Goal: Register for event/course

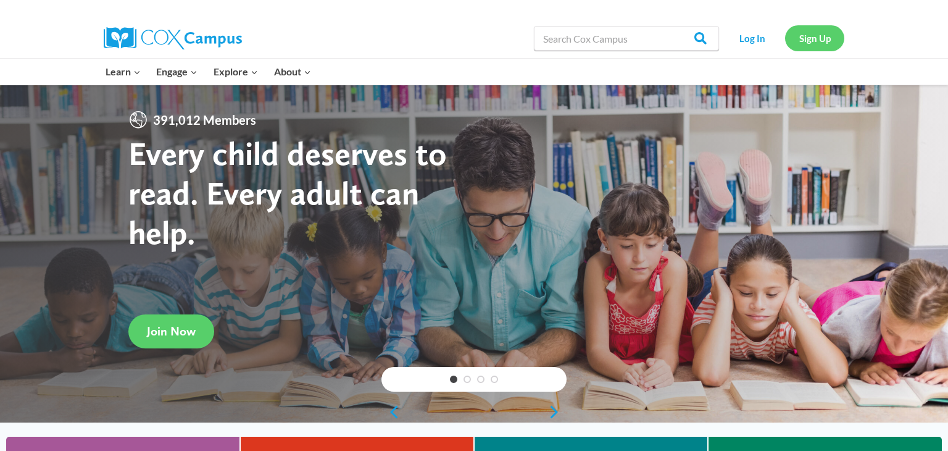
click at [826, 39] on link "Sign Up" at bounding box center [814, 37] width 59 height 25
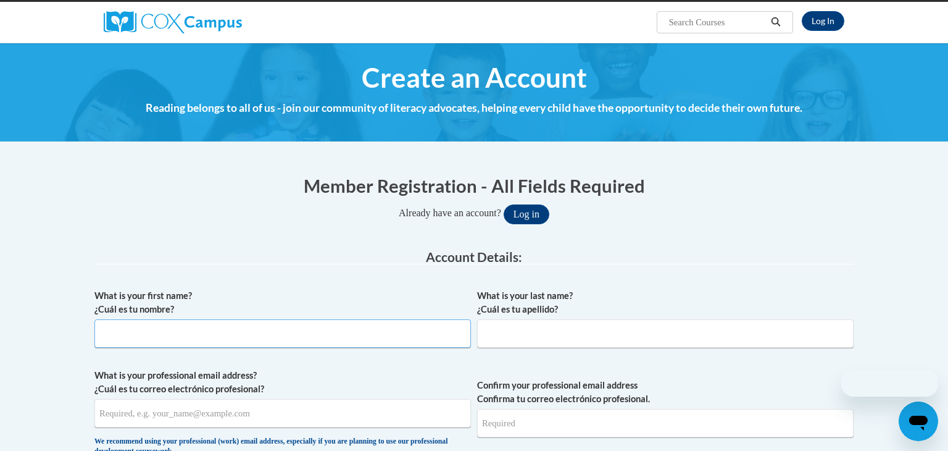
click at [335, 324] on input "What is your first name? ¿Cuál es tu nombre?" at bounding box center [282, 333] width 377 height 28
type input "[PERSON_NAME]"
type input "Acosta"
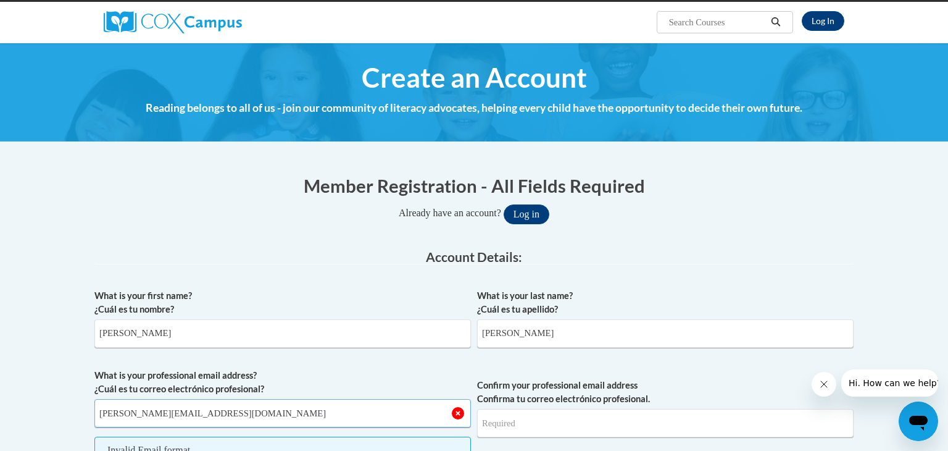
type input "j.acosta@thelearningtreehouse.net"
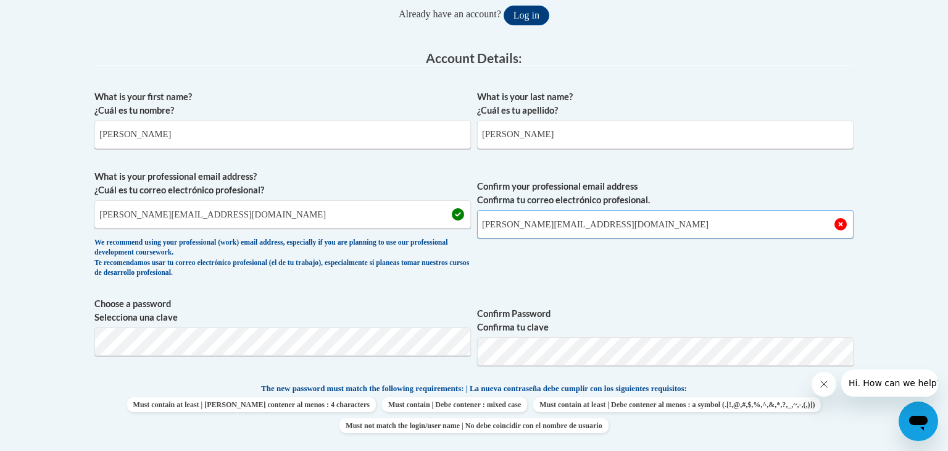
scroll to position [329, 0]
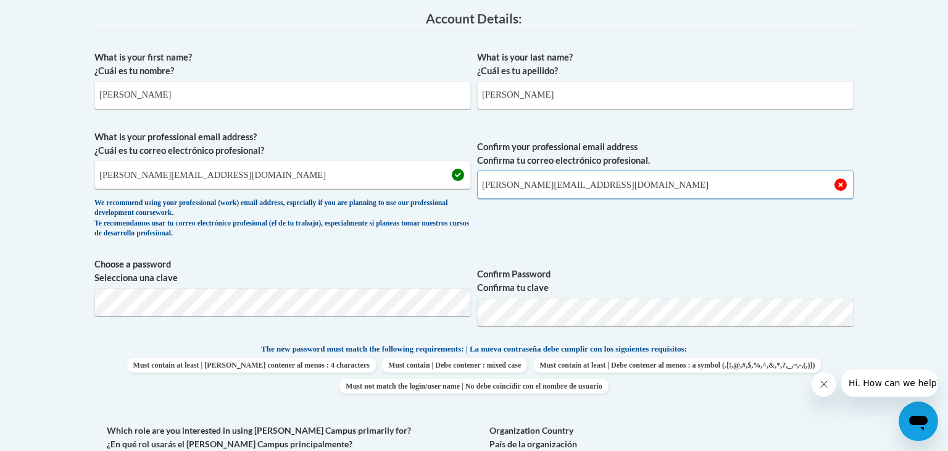
type input "j.acosta@thelearningtreehouse.net"
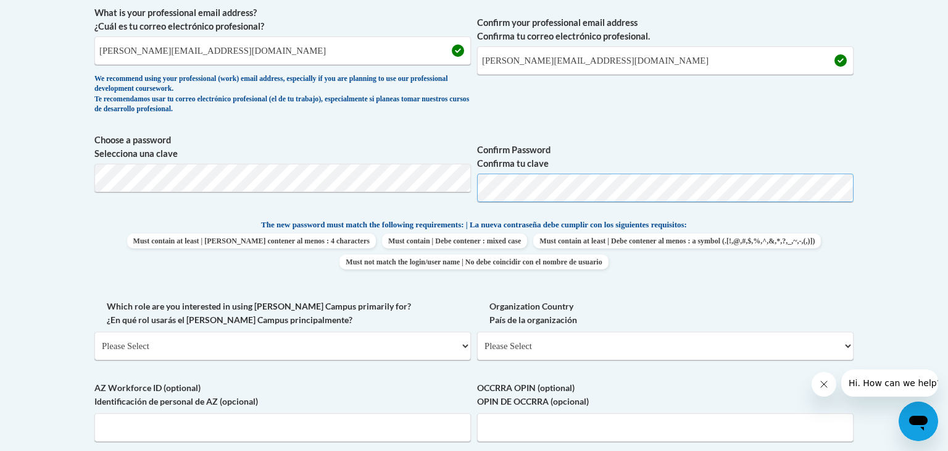
scroll to position [468, 0]
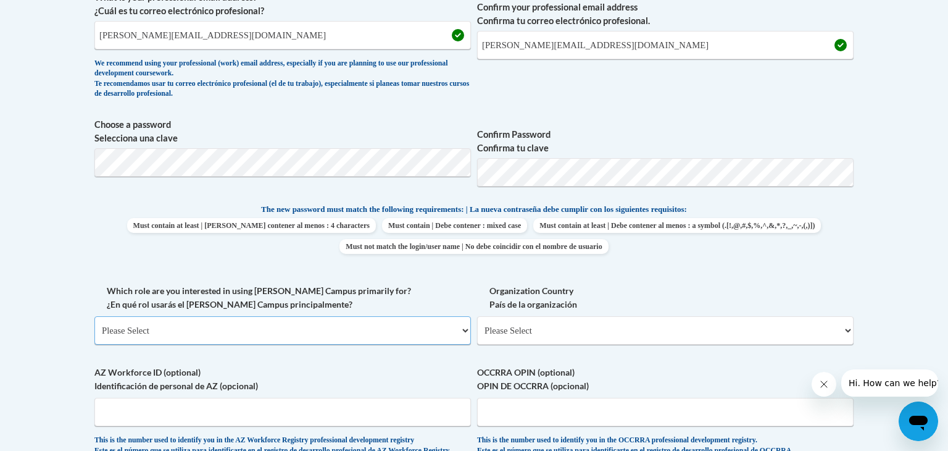
click at [431, 332] on select "Please Select College/University | Colegio/Universidad Community/Nonprofit Part…" at bounding box center [282, 330] width 377 height 28
select select "fbf2d438-af2f-41f8-98f1-81c410e29de3"
click at [94, 316] on select "Please Select College/University | Colegio/Universidad Community/Nonprofit Part…" at bounding box center [282, 330] width 377 height 28
click at [0, 0] on input "Organization Name" at bounding box center [0, 0] width 0 height 0
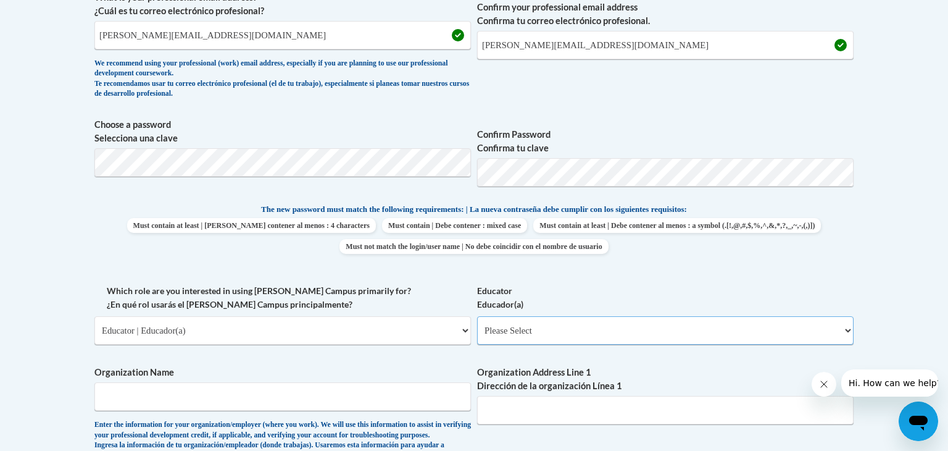
click at [535, 325] on select "Please Select Early Learning/Daycare Teacher/Family Home Care Provider | Maestr…" at bounding box center [665, 330] width 377 height 28
select select "5e2af403-4f2c-4e49-a02f-103e55d7b75b"
click at [477, 316] on select "Please Select Early Learning/Daycare Teacher/Family Home Care Provider | Maestr…" at bounding box center [665, 330] width 377 height 28
click at [630, 335] on select "Please Select Early Learning/Daycare Teacher/Family Home Care Provider | Maestr…" at bounding box center [665, 330] width 377 height 28
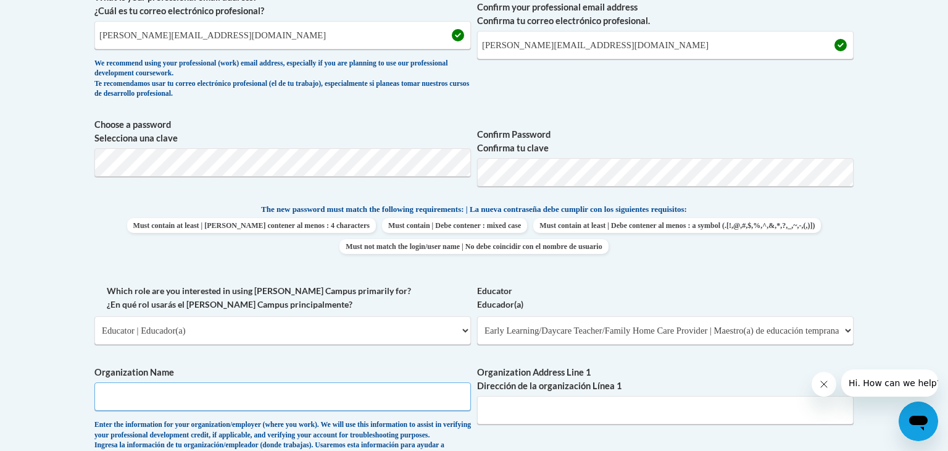
click at [346, 387] on input "Organization Name" at bounding box center [282, 396] width 377 height 28
type input "The Learning Treehouse"
click at [571, 404] on input "Organization Address Line 1 Dirección de la organización Línea 1" at bounding box center [665, 410] width 377 height 28
type input "226 Goshen"
click at [293, 400] on input "The Learning Treehouse" at bounding box center [282, 396] width 377 height 28
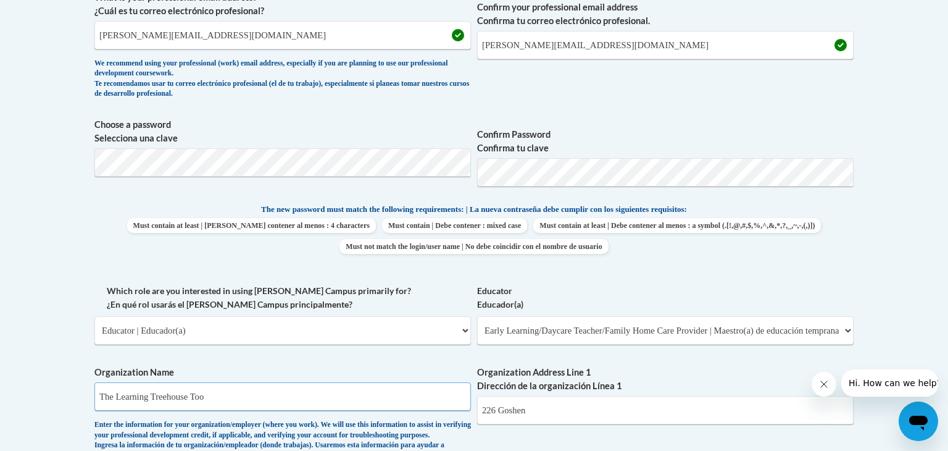
type input "The Learning Treehouse Too"
click at [591, 411] on input "226 Goshen" at bounding box center [665, 410] width 377 height 28
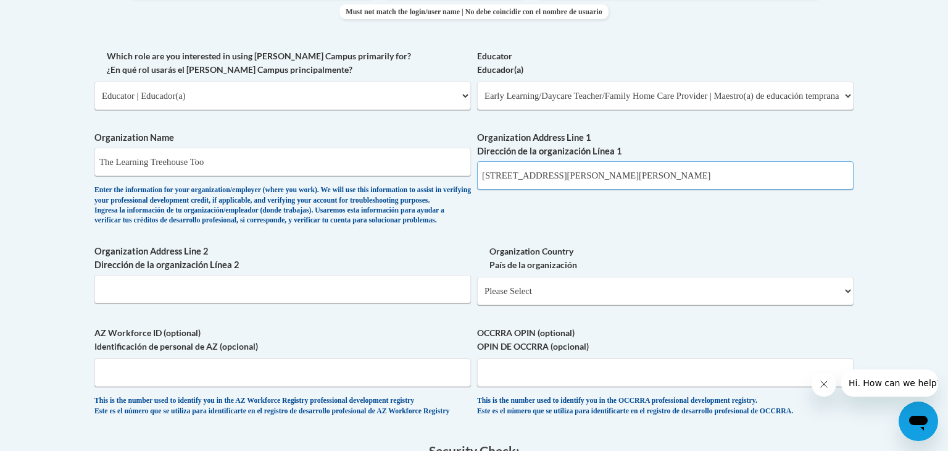
scroll to position [703, 0]
type input "226 Goshen Rd Building 100 Rincon GA 31326"
click at [509, 304] on select "Please Select United States | Estados Unidos Outside of the United States | Fue…" at bounding box center [665, 290] width 377 height 28
select select "ad49bcad-a171-4b2e-b99c-48b446064914"
click at [477, 296] on select "Please Select United States | Estados Unidos Outside of the United States | Fue…" at bounding box center [665, 290] width 377 height 28
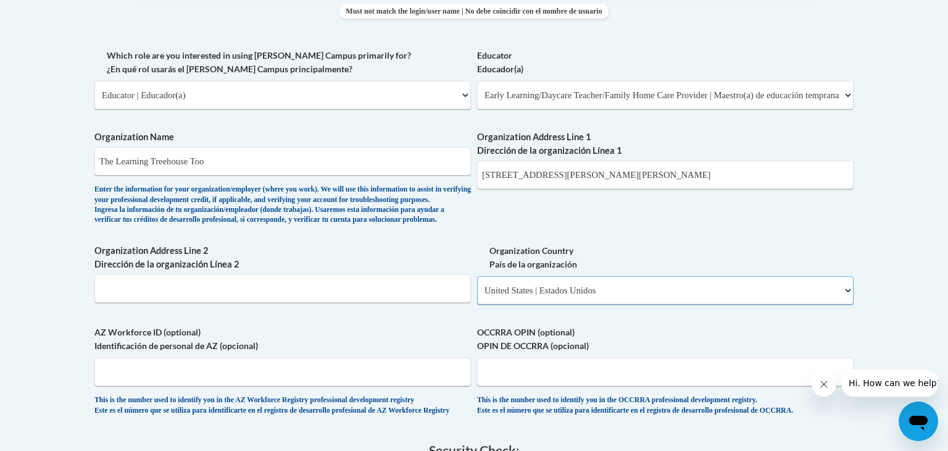
select select
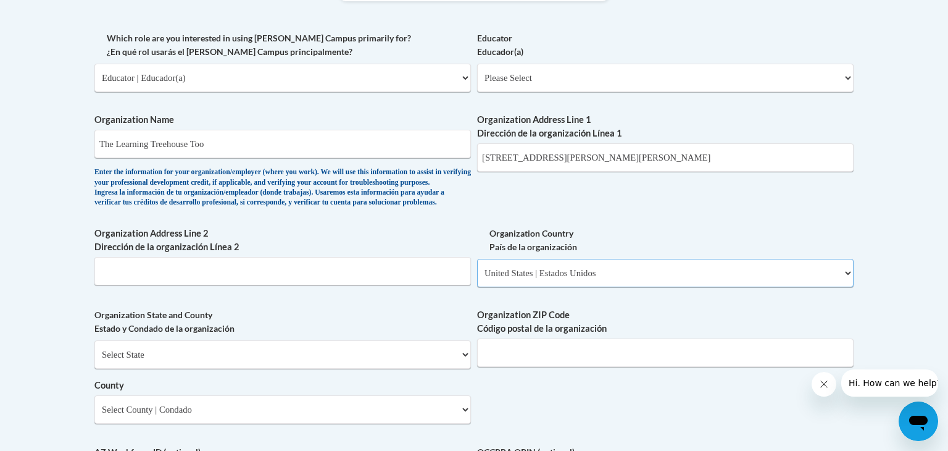
scroll to position [722, 0]
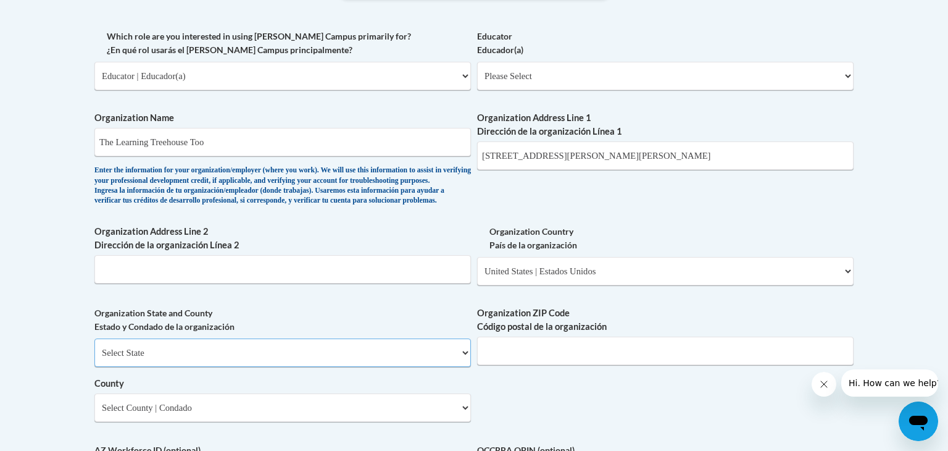
click at [335, 366] on select "Select State Alabama Alaska Arizona Arkansas California Colorado Connecticut De…" at bounding box center [282, 352] width 377 height 28
select select "Georgia"
click at [94, 358] on select "Select State Alabama Alaska Arizona Arkansas California Colorado Connecticut De…" at bounding box center [282, 352] width 377 height 28
click at [516, 365] on input "Organization ZIP Code Código postal de la organización" at bounding box center [665, 351] width 377 height 28
type input "31326"
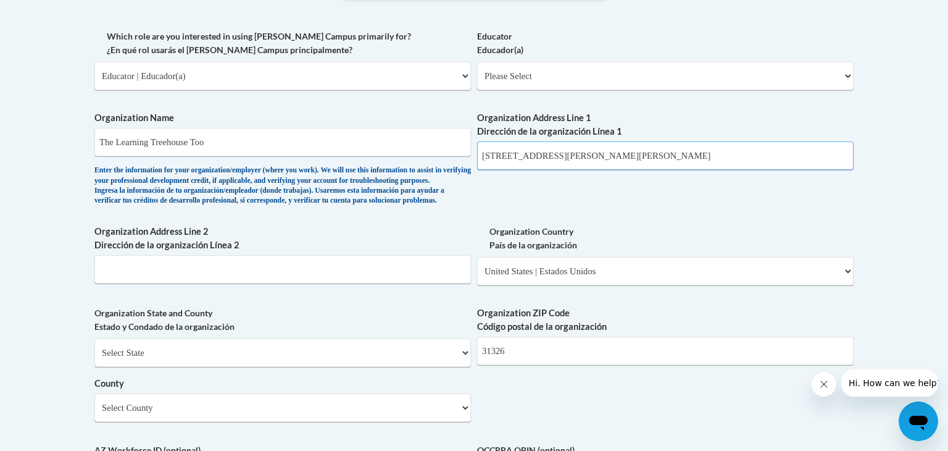
click at [677, 154] on input "226 Goshen Rd Building 100 Rincon GA 31326" at bounding box center [665, 155] width 377 height 28
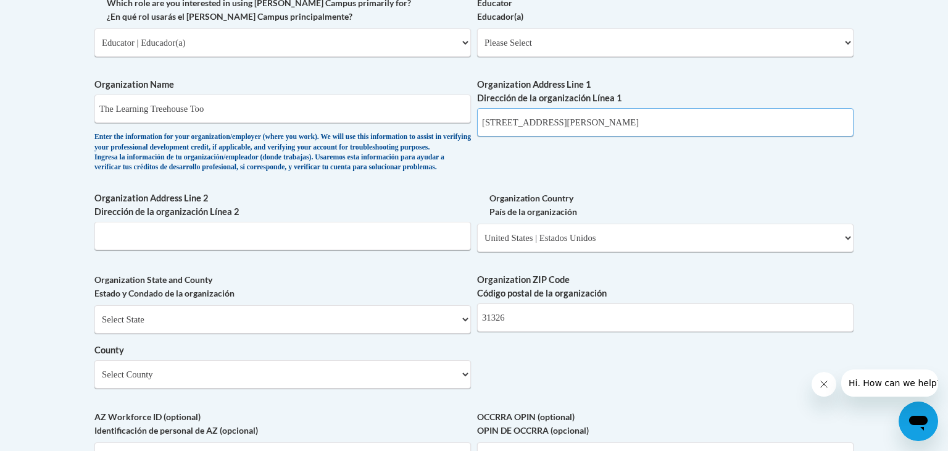
scroll to position [765, 0]
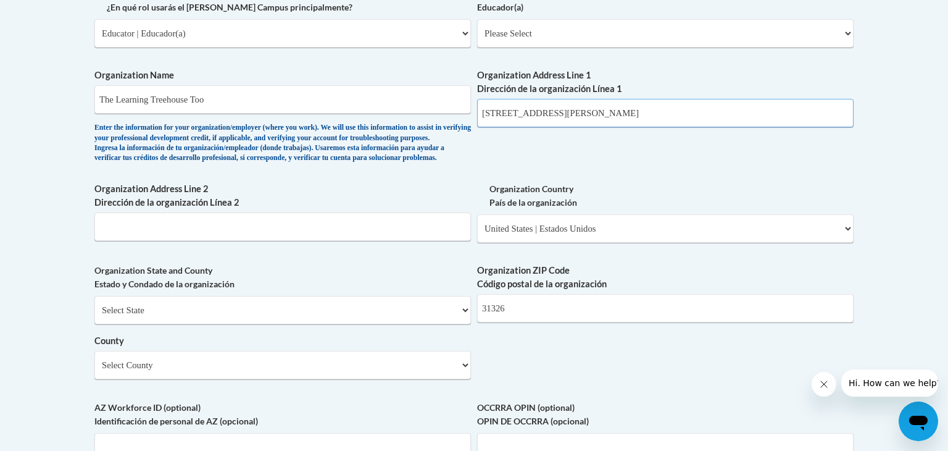
type input "226 Goshen Rd Building 100"
click at [228, 379] on select "Select County Appling Atkinson Bacon Baker Baldwin Banks Barrow Bartow Ben Hill…" at bounding box center [282, 365] width 377 height 28
select select "Effingham"
click at [94, 371] on select "Select County Appling Atkinson Bacon Baker Baldwin Banks Barrow Bartow Ben Hill…" at bounding box center [282, 365] width 377 height 28
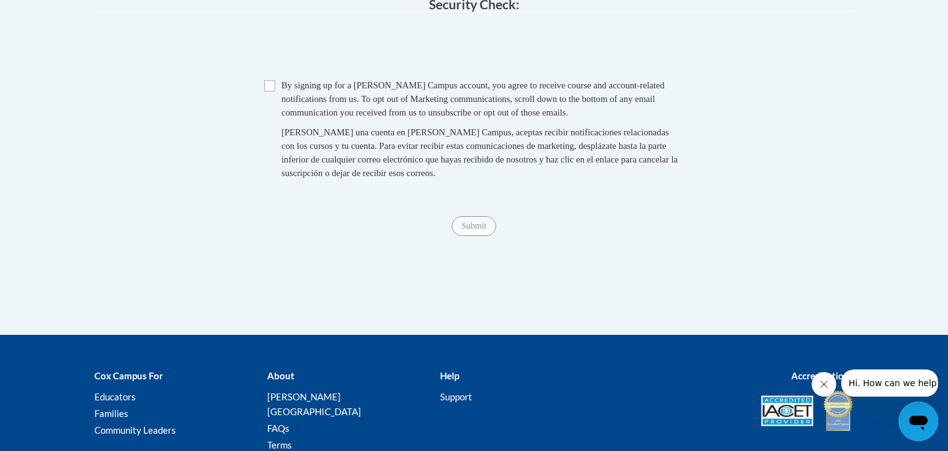
scroll to position [1284, 0]
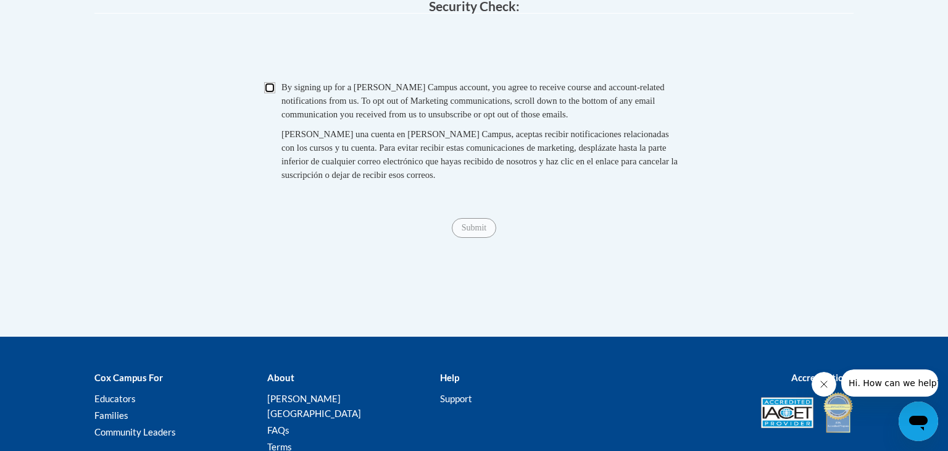
click at [268, 93] on input "Checkbox" at bounding box center [269, 87] width 11 height 11
checkbox input "true"
click at [484, 238] on input "Submit" at bounding box center [474, 228] width 44 height 20
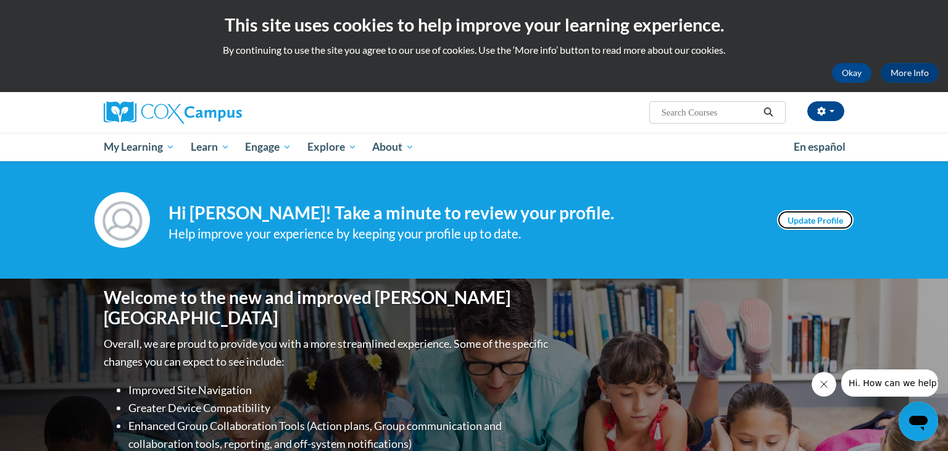
click at [831, 221] on link "Update Profile" at bounding box center [815, 220] width 77 height 20
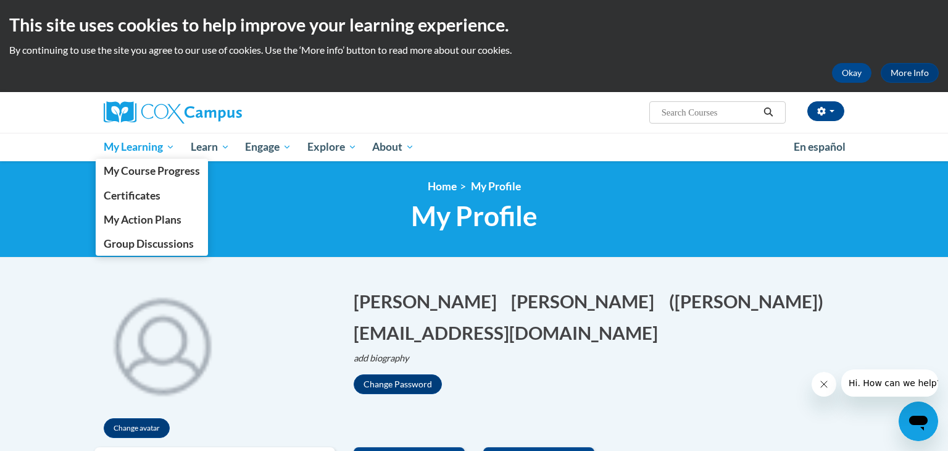
click at [145, 151] on span "My Learning" at bounding box center [139, 147] width 71 height 15
click at [144, 151] on span "My Learning" at bounding box center [139, 147] width 71 height 15
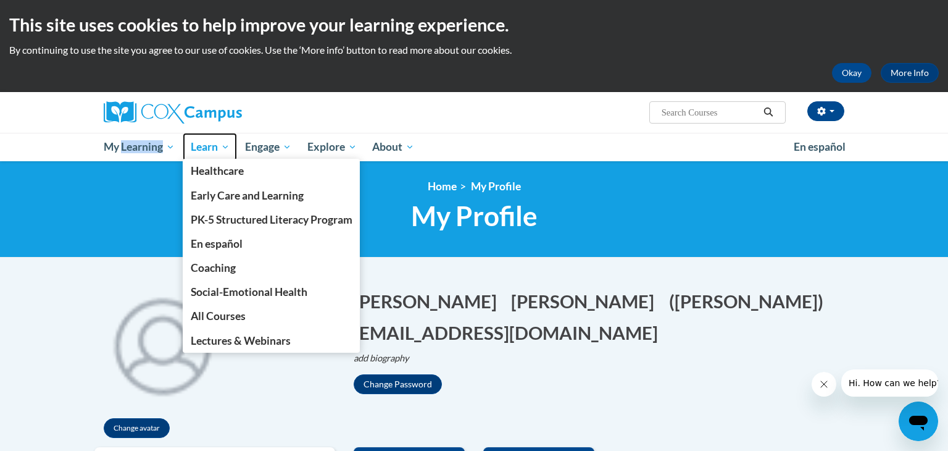
click at [207, 150] on span "Learn" at bounding box center [210, 147] width 39 height 15
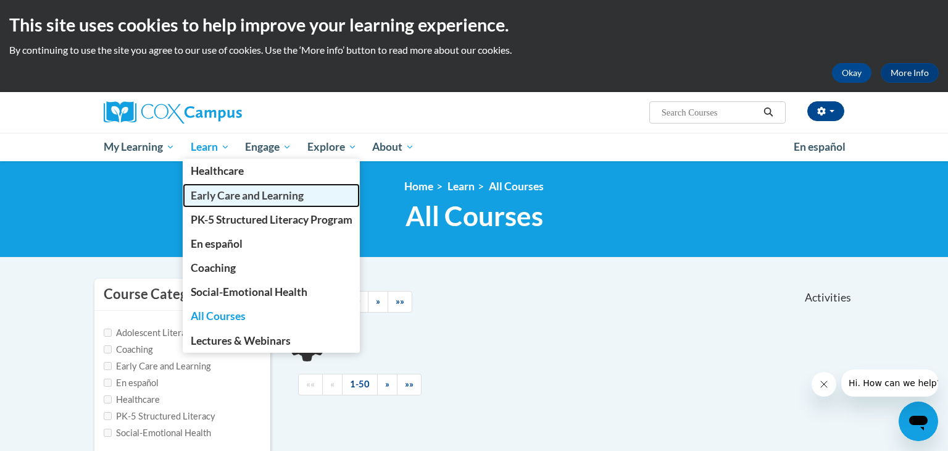
click at [223, 201] on span "Early Care and Learning" at bounding box center [247, 195] width 113 height 13
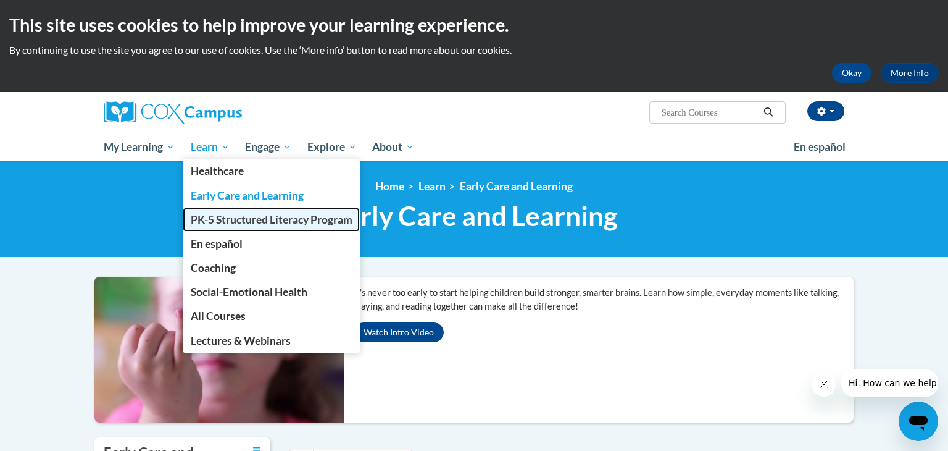
click at [206, 227] on link "PK-5 Structured Literacy Program" at bounding box center [272, 219] width 178 height 24
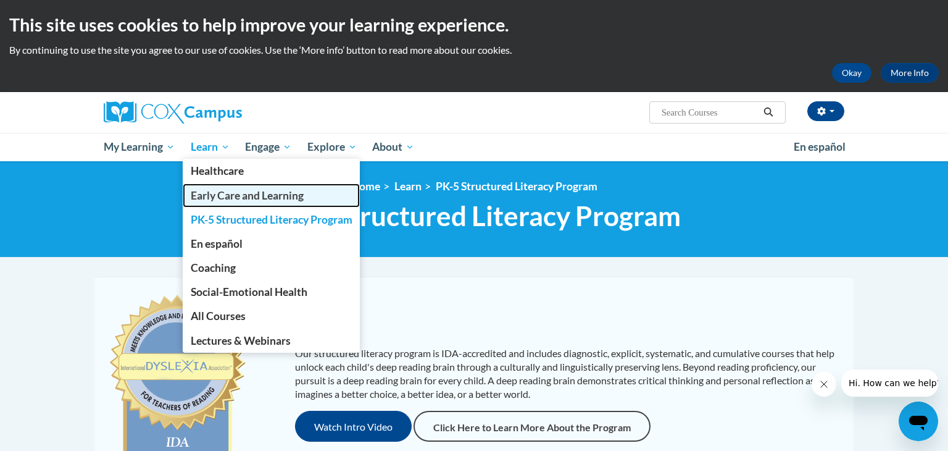
click at [214, 195] on span "Early Care and Learning" at bounding box center [247, 195] width 113 height 13
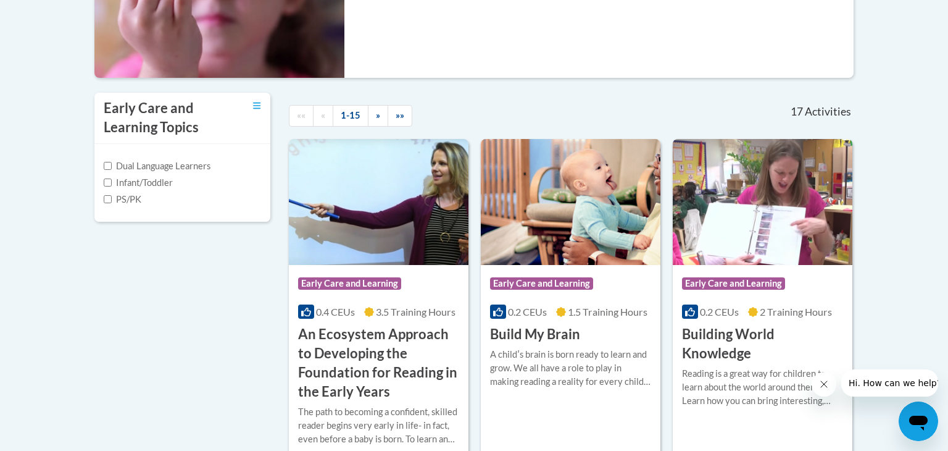
scroll to position [133, 0]
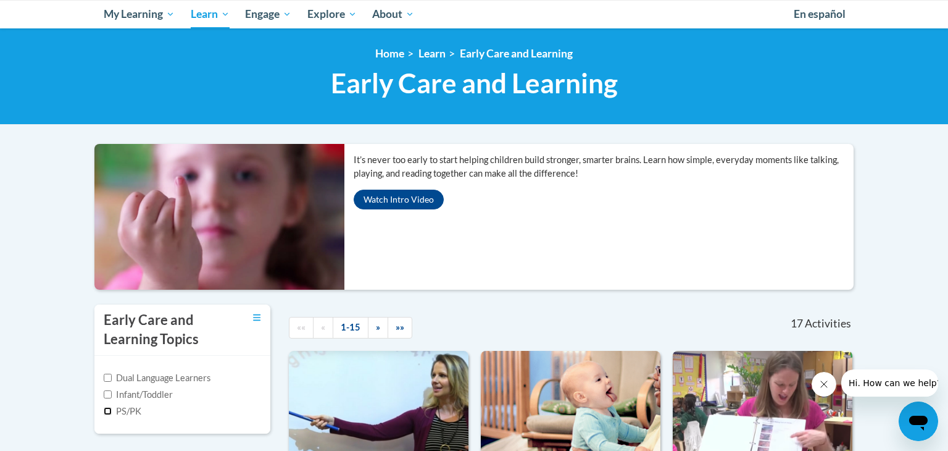
click at [107, 409] on input "PS/PK" at bounding box center [108, 411] width 8 height 8
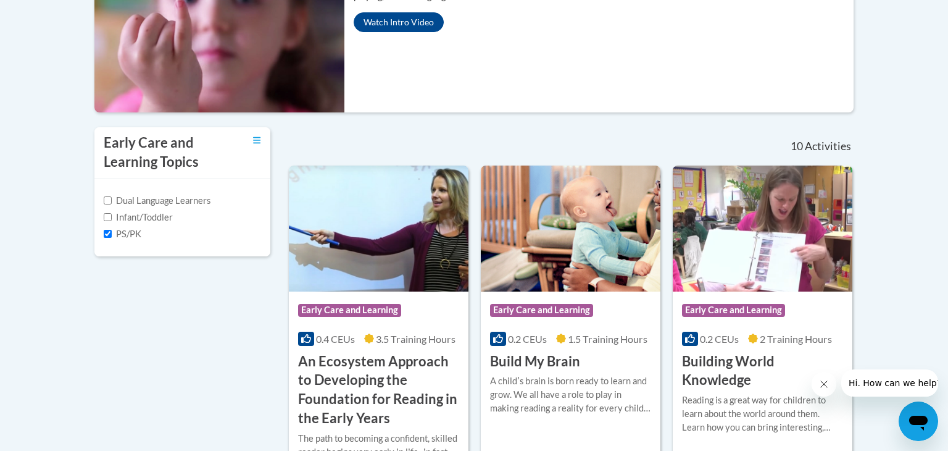
scroll to position [316, 0]
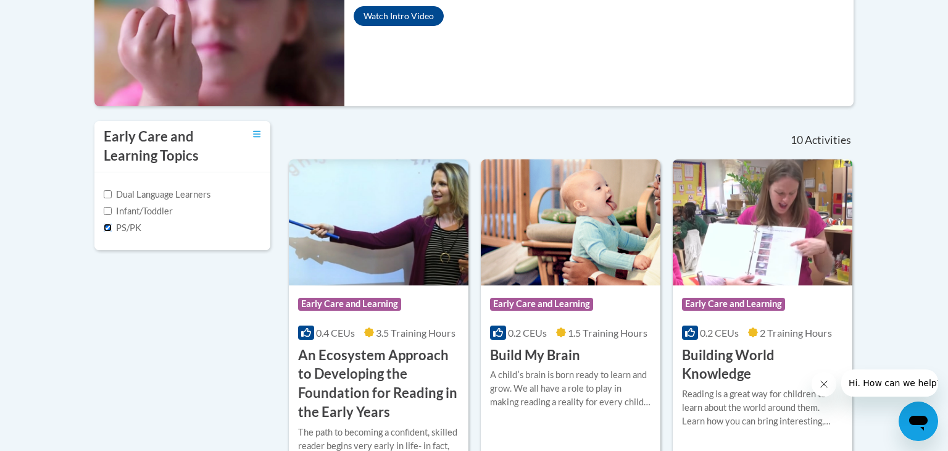
click at [111, 228] on input "PS/PK" at bounding box center [108, 228] width 8 height 8
click at [109, 225] on input "PS/PK" at bounding box center [108, 228] width 8 height 8
checkbox input "false"
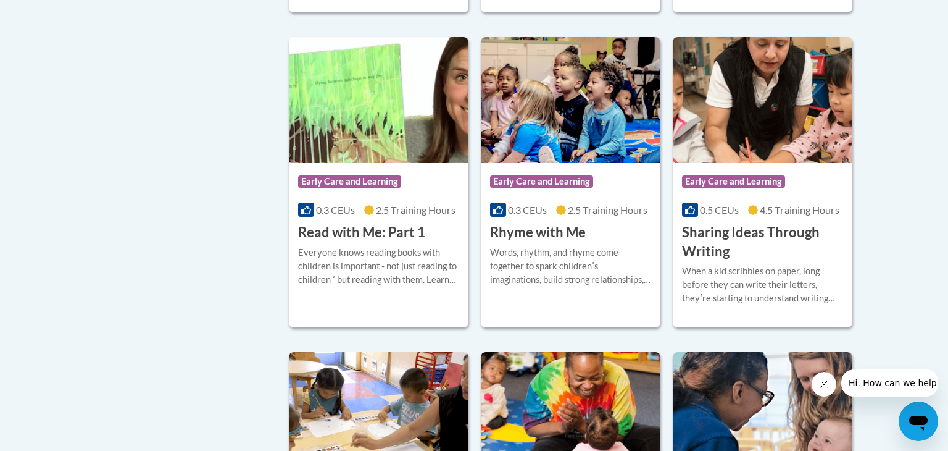
scroll to position [1476, 0]
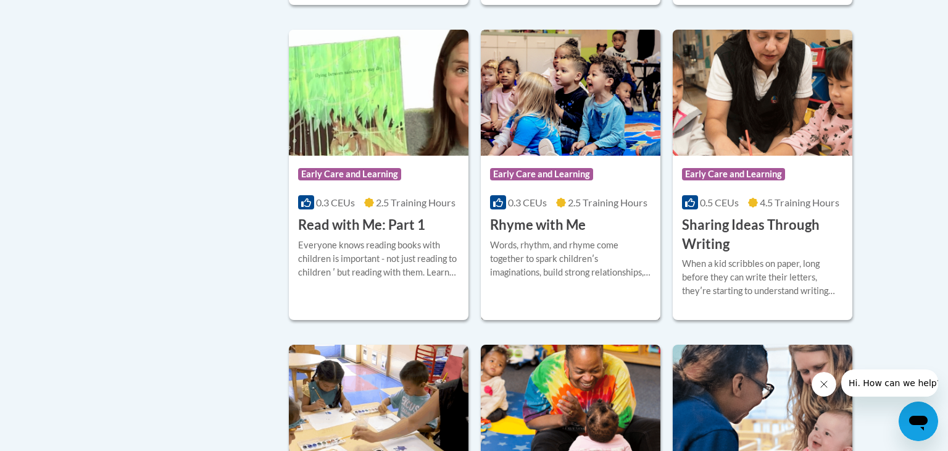
click at [632, 235] on div "Course Category: Early Care and Learning 0.3 CEUs 2.5 Training Hours COURSE Rhy…" at bounding box center [571, 195] width 180 height 79
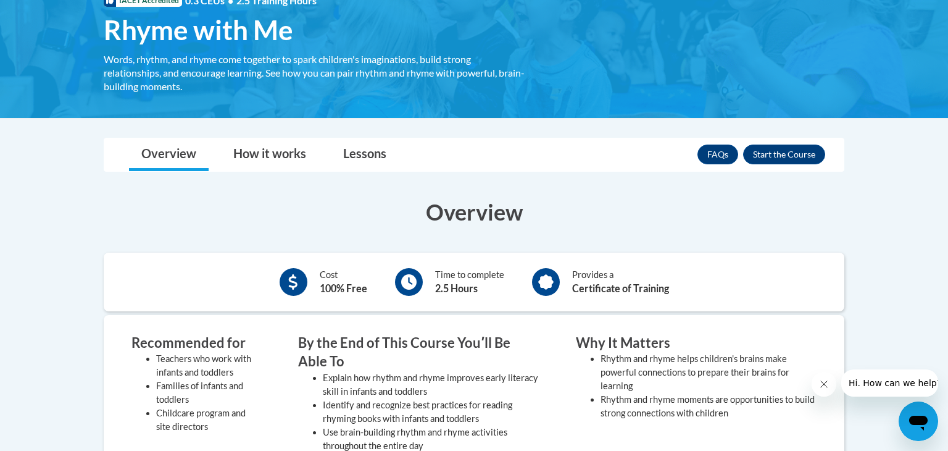
scroll to position [205, 0]
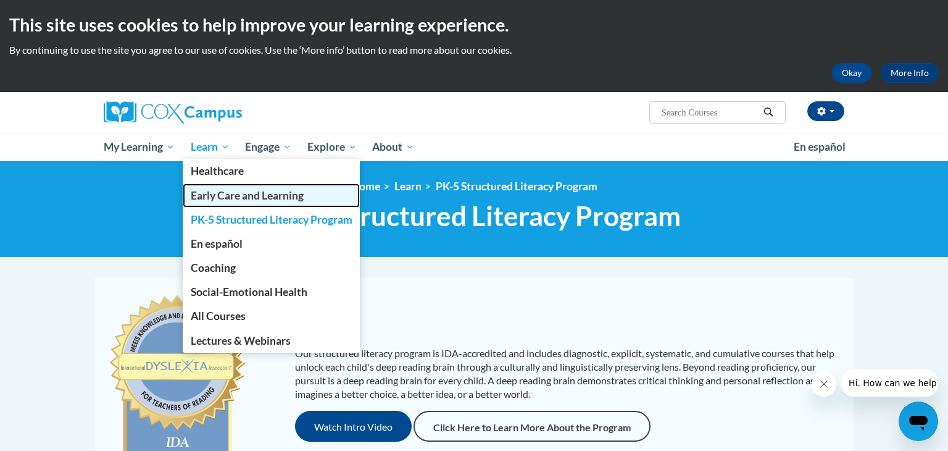
click at [224, 199] on span "Early Care and Learning" at bounding box center [247, 195] width 113 height 13
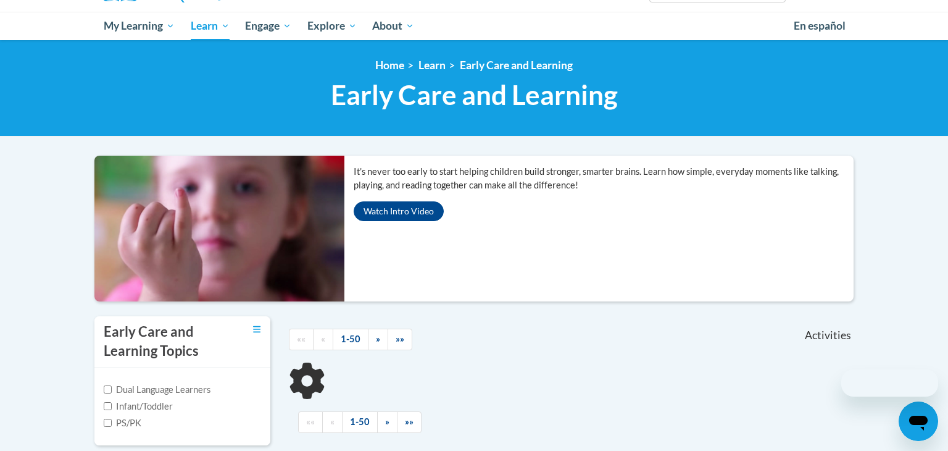
scroll to position [341, 0]
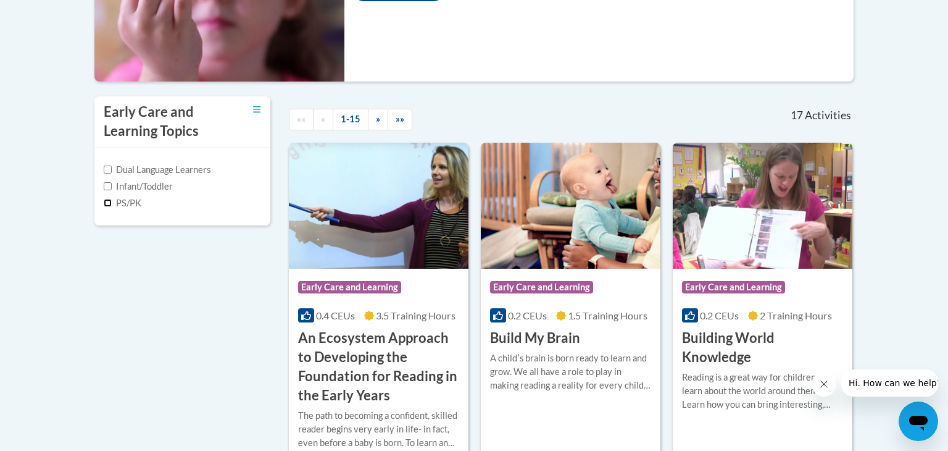
click at [109, 204] on input "PS/PK" at bounding box center [108, 203] width 8 height 8
click at [108, 202] on input "PS/PK" at bounding box center [108, 203] width 8 height 8
checkbox input "true"
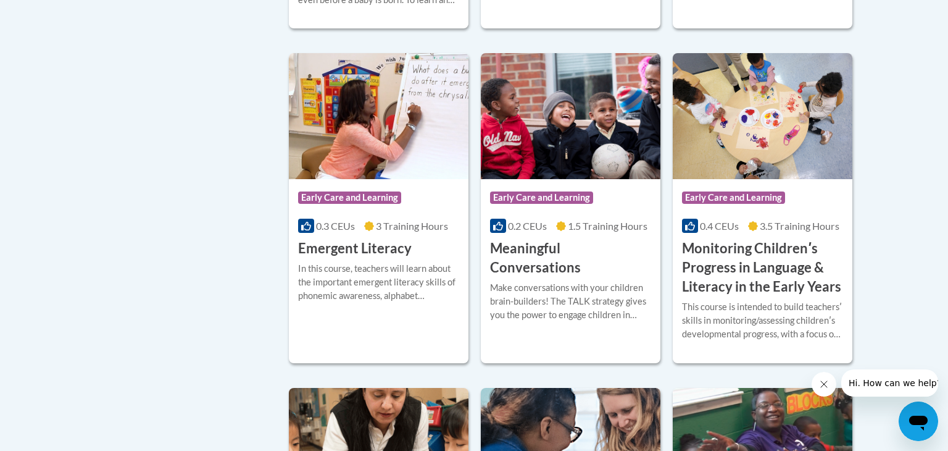
scroll to position [779, 0]
